Goal: Transaction & Acquisition: Purchase product/service

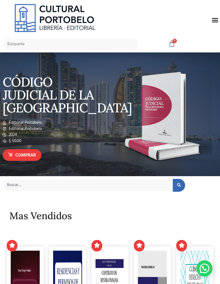
click at [212, 17] on icon "Menu Toggle" at bounding box center [215, 20] width 7 height 7
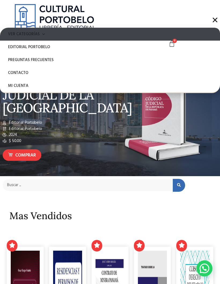
click at [45, 31] on link "Ver Categorías" at bounding box center [110, 34] width 220 height 13
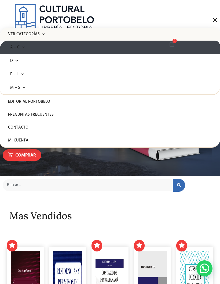
click at [22, 43] on link "A – C" at bounding box center [110, 47] width 220 height 13
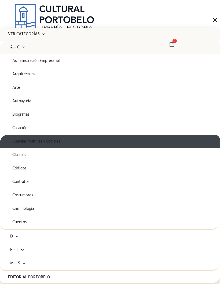
click at [48, 139] on link "Ciencias Políticas y Sociales" at bounding box center [110, 141] width 220 height 13
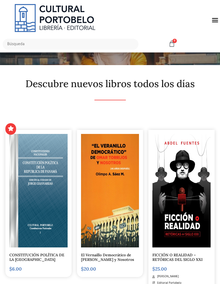
scroll to position [36, 0]
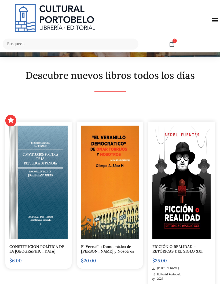
click at [49, 199] on img at bounding box center [38, 182] width 58 height 113
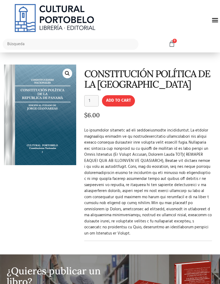
click at [125, 99] on button "Add to cart" at bounding box center [118, 100] width 33 height 11
click at [175, 42] on span "1" at bounding box center [175, 41] width 4 height 4
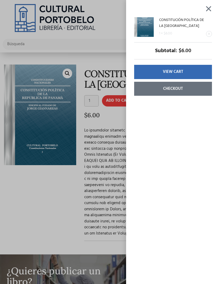
click at [191, 77] on link "View cart" at bounding box center [173, 72] width 78 height 14
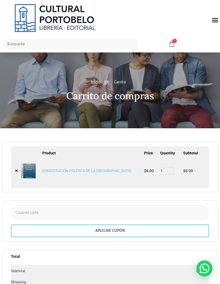
click at [103, 169] on link "CONSTITUCIÓN POLÍTICA DE LA [GEOGRAPHIC_DATA]" at bounding box center [86, 171] width 89 height 4
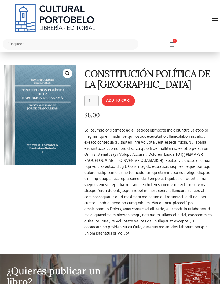
scroll to position [9, 0]
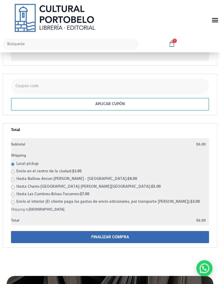
scroll to position [127, 0]
click at [121, 236] on link "FINALIZAR COMPRA" at bounding box center [110, 237] width 198 height 12
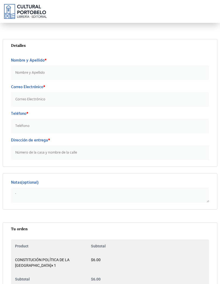
type textarea "'"
click at [45, 71] on input "Nombre y Apellido *" at bounding box center [110, 72] width 198 height 15
type input "[PERSON_NAME]"
click at [48, 99] on input "Correo Electrónico *" at bounding box center [110, 99] width 198 height 15
type input "[PERSON_NAME][EMAIL_ADDRESS][PERSON_NAME][DOMAIN_NAME]"
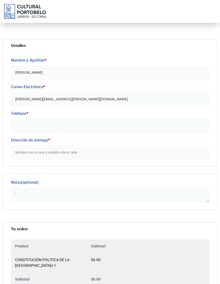
click at [42, 126] on input "Teléfono *" at bounding box center [110, 126] width 198 height 15
type input "64464175"
click at [61, 151] on input "Dirección de entrega *" at bounding box center [110, 152] width 198 height 15
click at [57, 195] on textarea "'" at bounding box center [110, 194] width 198 height 15
click at [35, 12] on img at bounding box center [25, 11] width 43 height 15
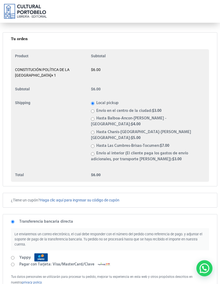
scroll to position [190, 0]
click at [14, 263] on input "Pagar con Tarjeta: Visa/MasterCard/Clave" at bounding box center [12, 264] width 3 height 3
radio input "true"
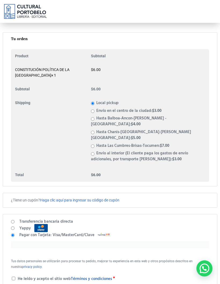
click at [15, 220] on input "Transferencia bancaria directa" at bounding box center [12, 221] width 3 height 3
radio input "true"
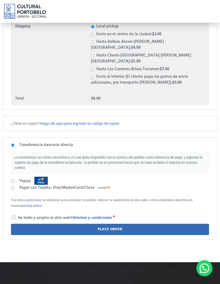
scroll to position [261, 0]
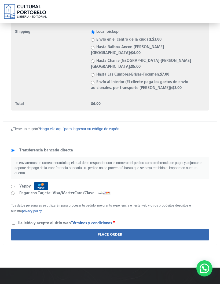
click at [16, 183] on li "Yappy Ten a mano tu celular y paga en línea por medio de Yappy de Banco General…" at bounding box center [110, 187] width 198 height 8
click at [13, 185] on input "Yappy" at bounding box center [12, 186] width 3 height 3
radio input "true"
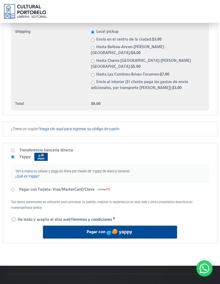
click at [13, 149] on input "Transferencia bancaria directa" at bounding box center [12, 150] width 3 height 3
radio input "true"
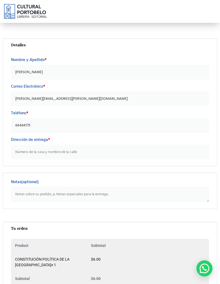
scroll to position [0, 0]
click at [66, 151] on input "Dirección de entrega *" at bounding box center [110, 152] width 198 height 15
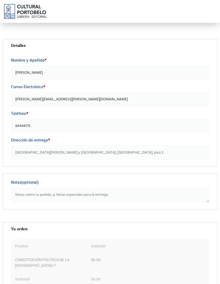
type input "[GEOGRAPHIC_DATA][PERSON_NAME] y [GEOGRAPHIC_DATA], [GEOGRAPHIC_DATA], piso 2"
click button "Apply" at bounding box center [0, 0] width 0 height 0
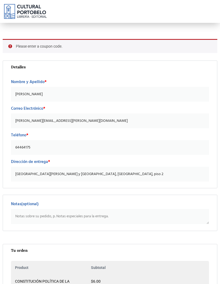
click at [180, 148] on input "64464175" at bounding box center [110, 147] width 198 height 15
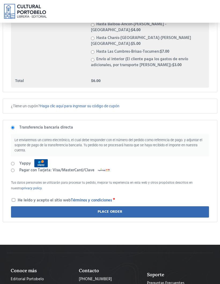
scroll to position [306, 0]
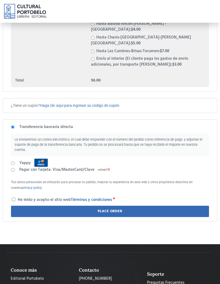
click at [15, 198] on input "He leído y acepto el sitio web Términos y condiciones *" at bounding box center [13, 199] width 3 height 3
checkbox input "true"
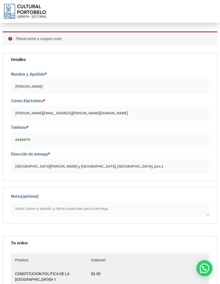
scroll to position [0, 0]
